Goal: Use online tool/utility: Utilize a website feature to perform a specific function

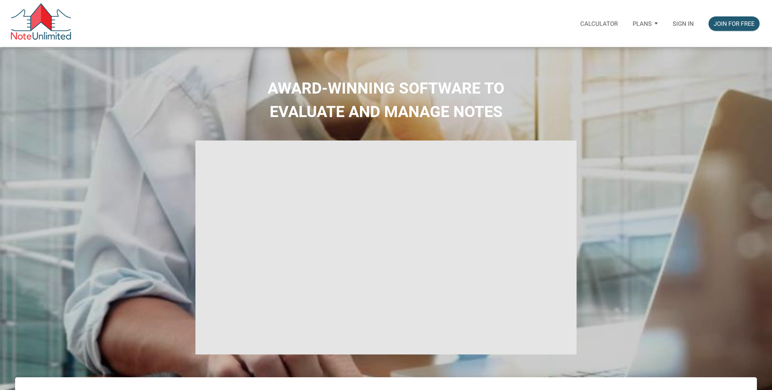
click at [677, 23] on p "Sign in" at bounding box center [682, 23] width 21 height 7
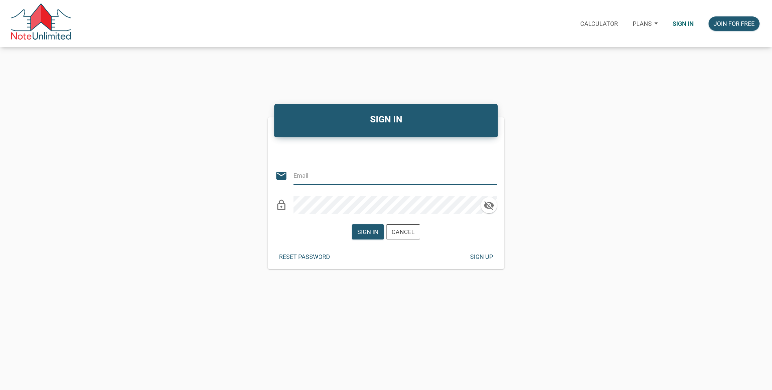
type input "[EMAIL_ADDRESS][DOMAIN_NAME]"
click at [372, 234] on div "Sign in" at bounding box center [367, 232] width 21 height 9
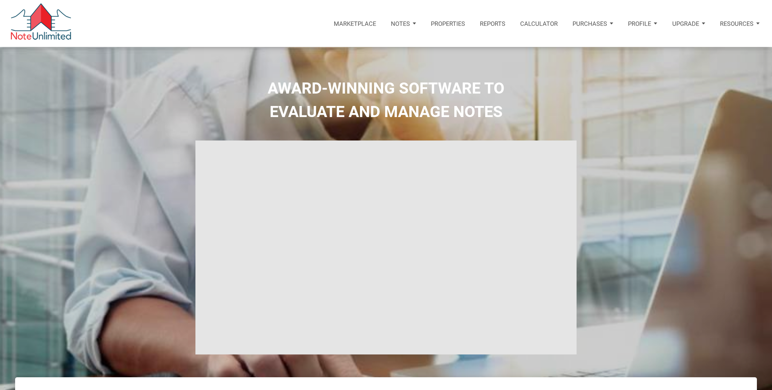
type input "Introduction to new features"
select select
click at [547, 27] on p "Calculator" at bounding box center [539, 23] width 38 height 7
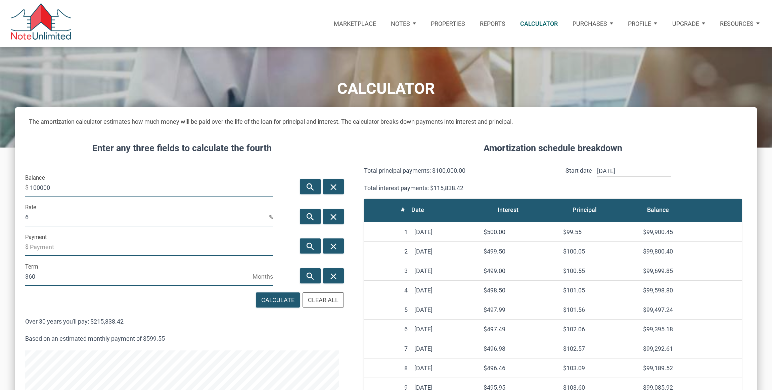
scroll to position [447, 741]
drag, startPoint x: 60, startPoint y: 188, endPoint x: -12, endPoint y: 188, distance: 72.2
click at [0, 188] on html "Marketplace Notes Dashboard Transactions Properties Reports Calculator Purchase…" at bounding box center [386, 195] width 772 height 390
click at [54, 188] on input "100000" at bounding box center [151, 188] width 243 height 18
drag, startPoint x: 54, startPoint y: 188, endPoint x: 2, endPoint y: 188, distance: 52.0
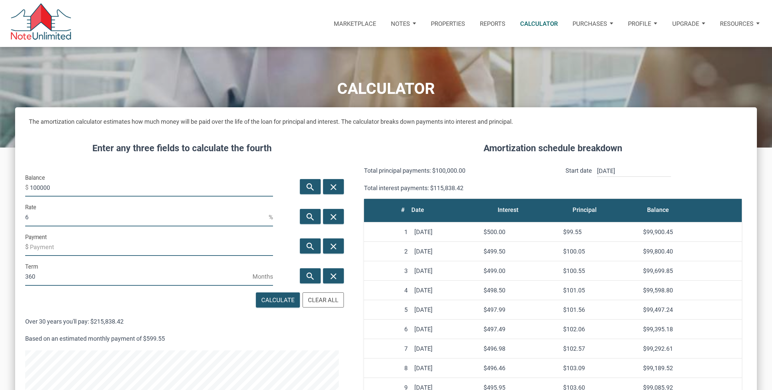
click at [4, 188] on div "CALCULATOR The amortization calculator estimates how much money will be paid ov…" at bounding box center [386, 300] width 772 height 507
type input "250000"
click at [63, 246] on input "Payment" at bounding box center [151, 247] width 243 height 18
click at [41, 191] on input "250000" at bounding box center [151, 188] width 243 height 18
type input "-900"
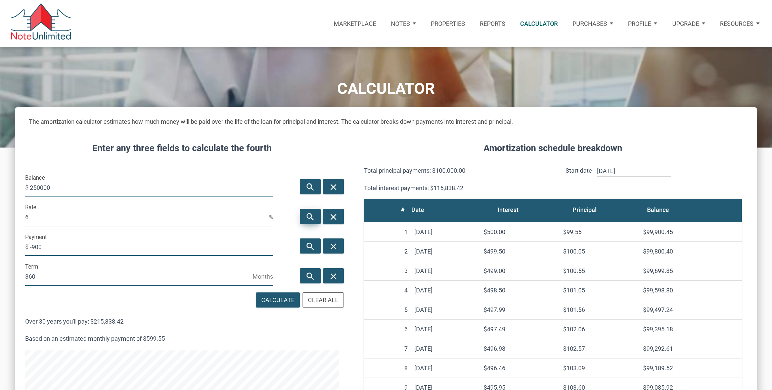
click at [310, 218] on icon "search" at bounding box center [310, 217] width 8 height 10
type input "1.81"
drag, startPoint x: 37, startPoint y: 218, endPoint x: 20, endPoint y: 217, distance: 16.5
click at [21, 218] on div "Rate 1.81 %" at bounding box center [149, 217] width 263 height 30
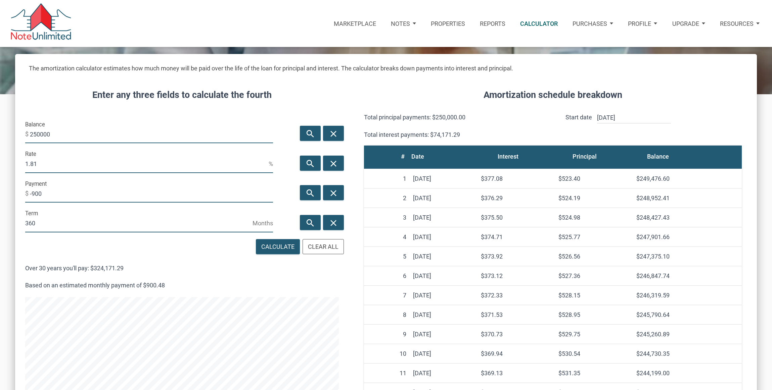
scroll to position [59, 0]
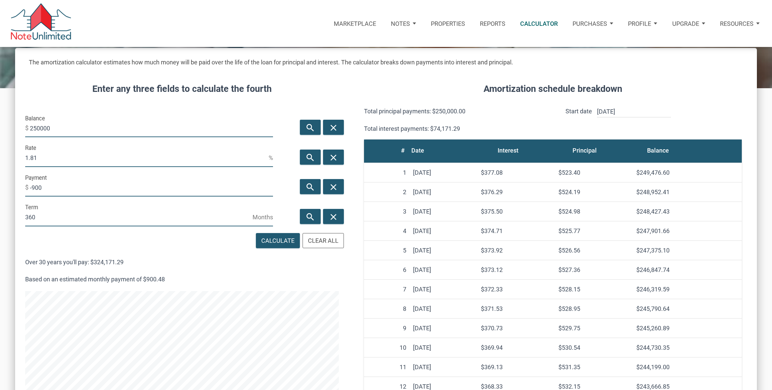
click at [40, 188] on input "-900" at bounding box center [151, 188] width 243 height 18
click at [40, 221] on input "360" at bounding box center [138, 217] width 227 height 18
drag, startPoint x: 34, startPoint y: 158, endPoint x: 20, endPoint y: 158, distance: 13.4
click at [22, 158] on div "Rate 1.81 %" at bounding box center [149, 157] width 263 height 30
drag, startPoint x: 43, startPoint y: 187, endPoint x: 19, endPoint y: 190, distance: 24.7
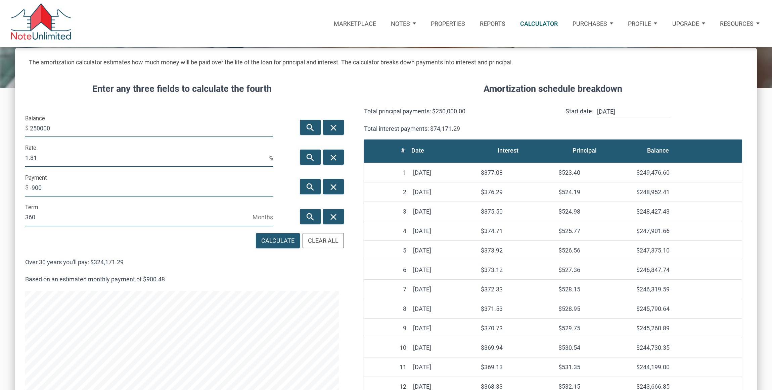
click at [20, 190] on div "Payment $ -900" at bounding box center [149, 187] width 263 height 30
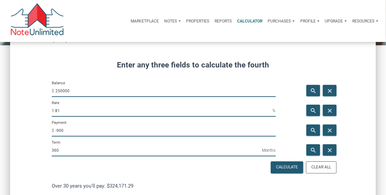
scroll to position [64, 0]
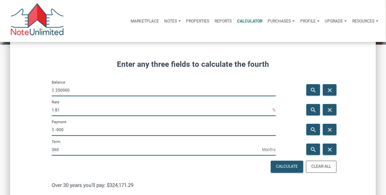
click at [62, 136] on div "Payment $ -900" at bounding box center [164, 129] width 234 height 20
drag, startPoint x: 71, startPoint y: 91, endPoint x: 46, endPoint y: 89, distance: 25.3
drag, startPoint x: 72, startPoint y: 129, endPoint x: 47, endPoint y: 130, distance: 24.8
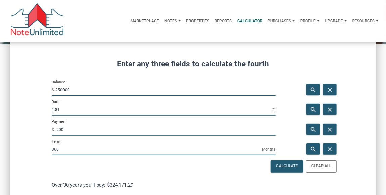
click at [50, 130] on div "Payment $ -900" at bounding box center [164, 129] width 234 height 20
type input "-900"
click at [149, 21] on p "Marketplace" at bounding box center [145, 21] width 28 height 5
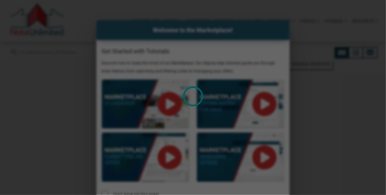
click at [246, 21] on div "Loading" at bounding box center [193, 97] width 386 height 195
select select
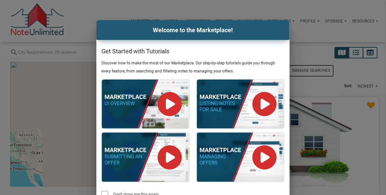
click at [302, 30] on div "Welcome to the Marketplace! Get Started with Tutorials Discover how to make the…" at bounding box center [193, 121] width 386 height 202
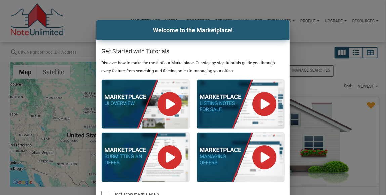
click at [295, 30] on div "Welcome to the Marketplace! Get Started with Tutorials Discover how to make the…" at bounding box center [193, 121] width 386 height 202
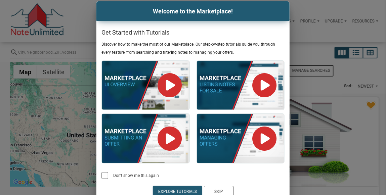
scroll to position [26, 0]
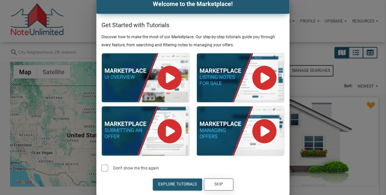
click at [213, 186] on div "Skip" at bounding box center [218, 184] width 29 height 11
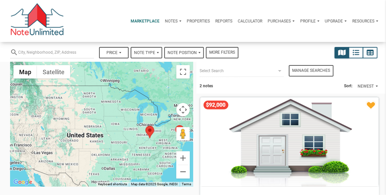
click at [247, 21] on p "Calculator" at bounding box center [250, 21] width 24 height 5
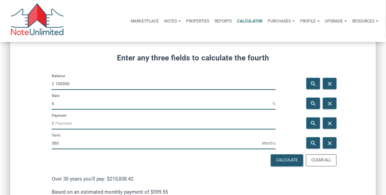
scroll to position [72, 0]
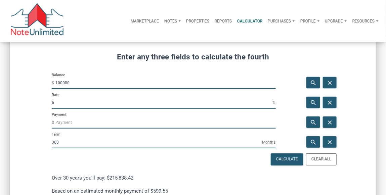
drag, startPoint x: 73, startPoint y: 83, endPoint x: 42, endPoint y: 85, distance: 31.9
click at [62, 82] on input "250000" at bounding box center [165, 83] width 220 height 12
type input "250000"
click at [65, 122] on input "Payment" at bounding box center [165, 122] width 220 height 12
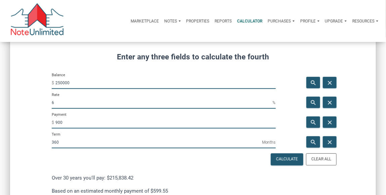
type input "-900"
click at [62, 83] on input "250000" at bounding box center [165, 83] width 220 height 12
drag, startPoint x: 64, startPoint y: 122, endPoint x: 49, endPoint y: 122, distance: 15.1
click at [49, 122] on div "Payment $ -900" at bounding box center [164, 122] width 234 height 20
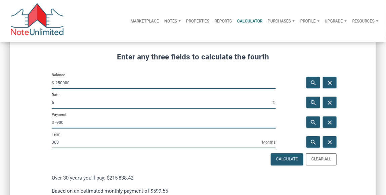
drag, startPoint x: 57, startPoint y: 102, endPoint x: 74, endPoint y: 123, distance: 26.3
click at [313, 103] on icon "search" at bounding box center [313, 102] width 8 height 7
drag, startPoint x: 56, startPoint y: 102, endPoint x: 43, endPoint y: 100, distance: 13.2
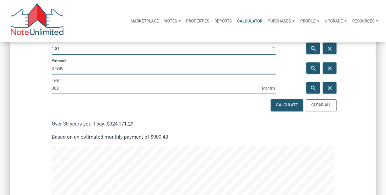
scroll to position [90, 0]
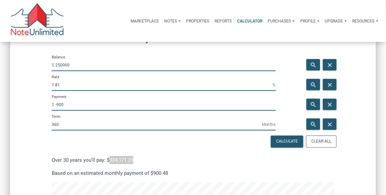
drag, startPoint x: 108, startPoint y: 160, endPoint x: 137, endPoint y: 159, distance: 28.9
click at [136, 159] on p "Over 30 years you'll pay: $324,171.29" at bounding box center [193, 160] width 282 height 8
drag, startPoint x: 57, startPoint y: 65, endPoint x: 46, endPoint y: 65, distance: 10.7
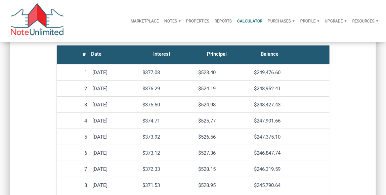
scroll to position [391, 0]
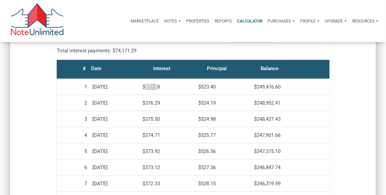
drag, startPoint x: 152, startPoint y: 87, endPoint x: 184, endPoint y: 87, distance: 31.9
click at [175, 87] on div "$377.08" at bounding box center [167, 87] width 50 height 6
drag, startPoint x: 209, startPoint y: 86, endPoint x: 220, endPoint y: 86, distance: 11.1
click at [220, 86] on div "$523.40" at bounding box center [223, 87] width 50 height 6
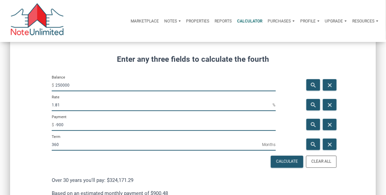
scroll to position [66, 0]
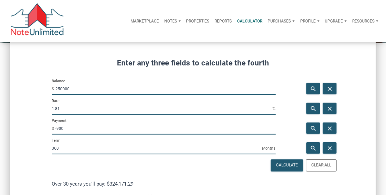
drag, startPoint x: 62, startPoint y: 108, endPoint x: 38, endPoint y: 105, distance: 24.1
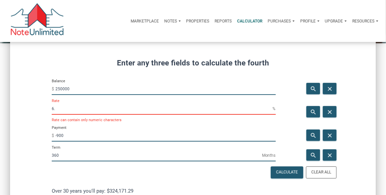
scroll to position [335044, 335231]
type input "6"
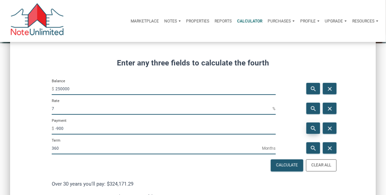
type input "7"
click at [311, 128] on icon "search" at bounding box center [313, 128] width 8 height 7
type input "-1663.26"
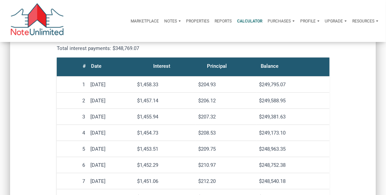
scroll to position [395, 0]
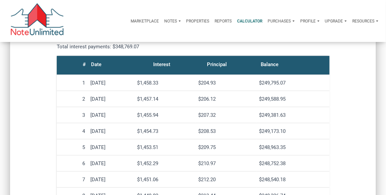
drag, startPoint x: 205, startPoint y: 82, endPoint x: 229, endPoint y: 82, distance: 23.8
click at [226, 82] on div "$204.93" at bounding box center [225, 83] width 55 height 6
drag, startPoint x: 167, startPoint y: 83, endPoint x: 136, endPoint y: 82, distance: 31.5
click at [136, 82] on tr "[DATE] $1,458.33 $204.93 $249,795.07" at bounding box center [193, 83] width 273 height 16
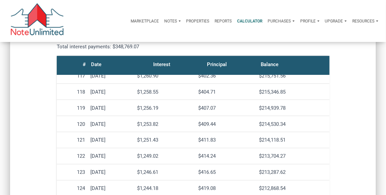
scroll to position [1860, 0]
drag, startPoint x: 207, startPoint y: 140, endPoint x: 224, endPoint y: 139, distance: 16.8
click at [222, 139] on div "$409.44" at bounding box center [225, 140] width 55 height 6
drag, startPoint x: 166, startPoint y: 140, endPoint x: 137, endPoint y: 141, distance: 29.2
click at [143, 139] on td "$1,253.82" at bounding box center [165, 140] width 61 height 16
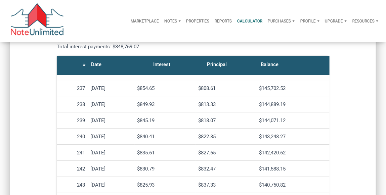
scroll to position [3797, 0]
drag, startPoint x: 147, startPoint y: 135, endPoint x: 185, endPoint y: 147, distance: 39.7
click at [170, 135] on div "$840.41" at bounding box center [164, 136] width 55 height 6
drag, startPoint x: 202, startPoint y: 134, endPoint x: 221, endPoint y: 136, distance: 19.2
click at [220, 136] on td "$822.85" at bounding box center [225, 136] width 61 height 16
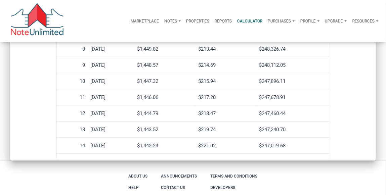
scroll to position [0, 0]
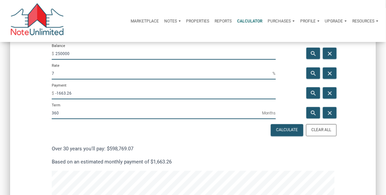
drag, startPoint x: 60, startPoint y: 73, endPoint x: 48, endPoint y: 72, distance: 12.8
click at [48, 72] on div "Rate 7 %" at bounding box center [164, 73] width 234 height 20
type input "2.5"
click at [312, 91] on icon "search" at bounding box center [313, 93] width 8 height 7
type input "-987.8"
